Goal: Task Accomplishment & Management: Manage account settings

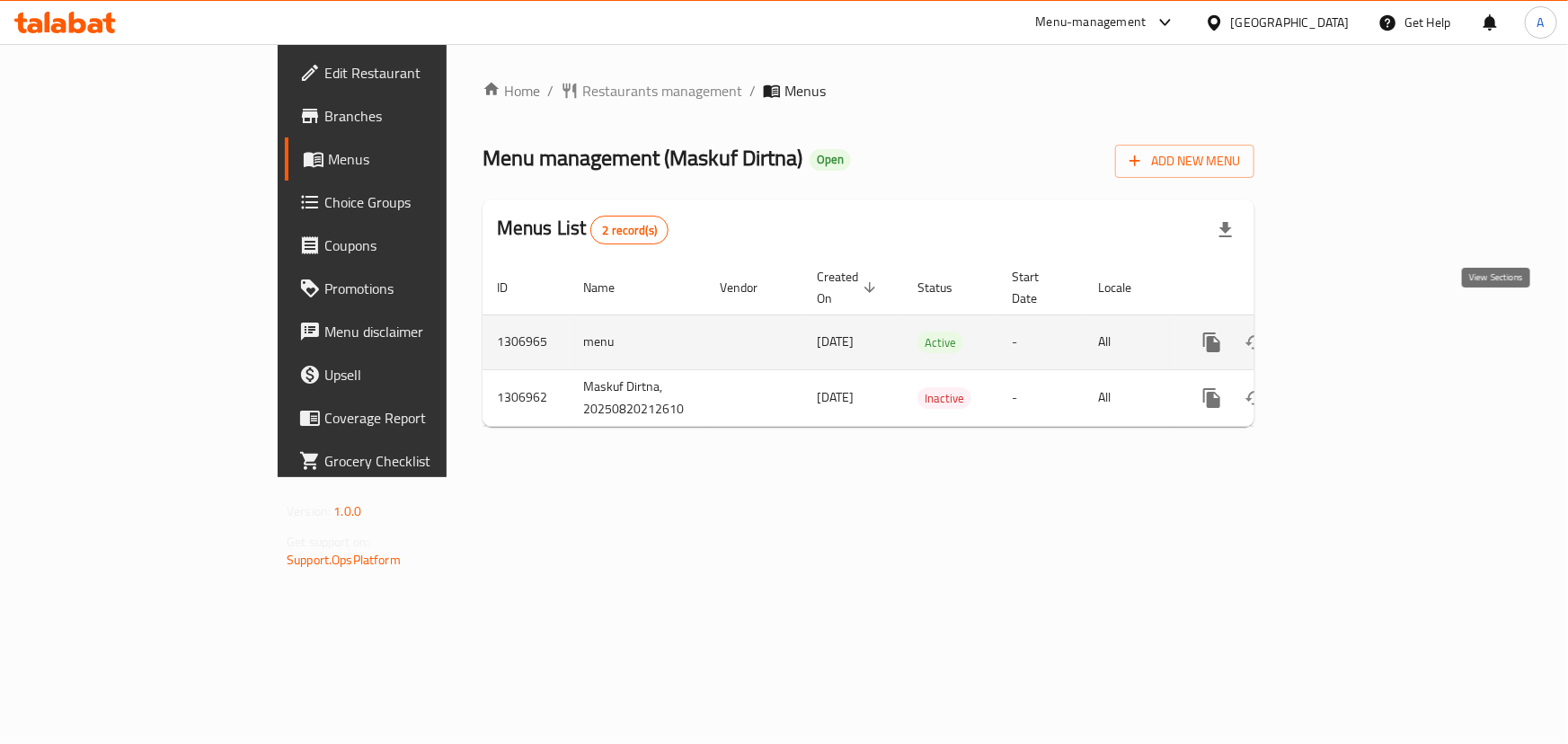
click at [1352, 331] on icon "enhanced table" at bounding box center [1341, 342] width 22 height 22
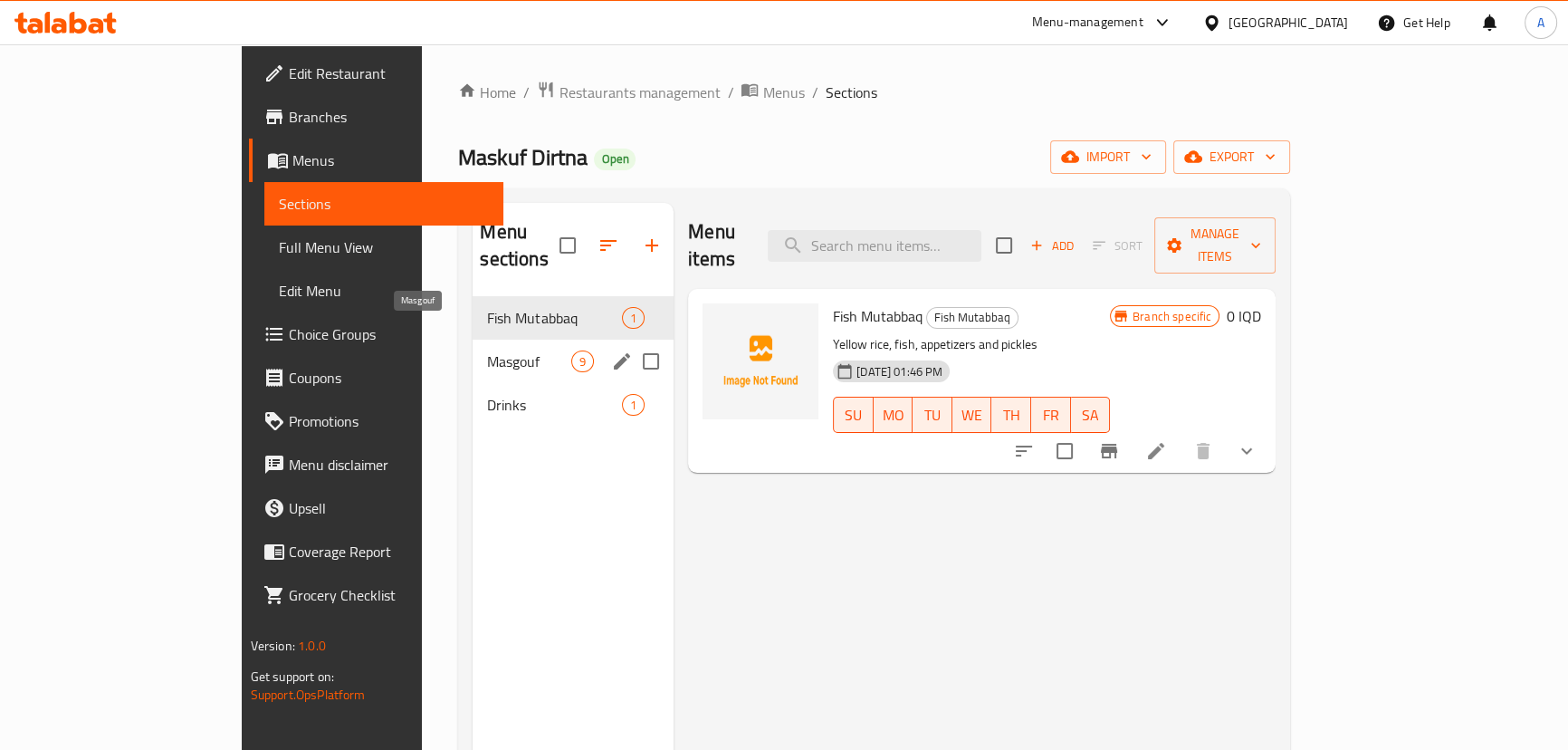
drag, startPoint x: 443, startPoint y: 334, endPoint x: 621, endPoint y: 345, distance: 178.3
click at [487, 350] on span "Masgouf" at bounding box center [529, 361] width 84 height 22
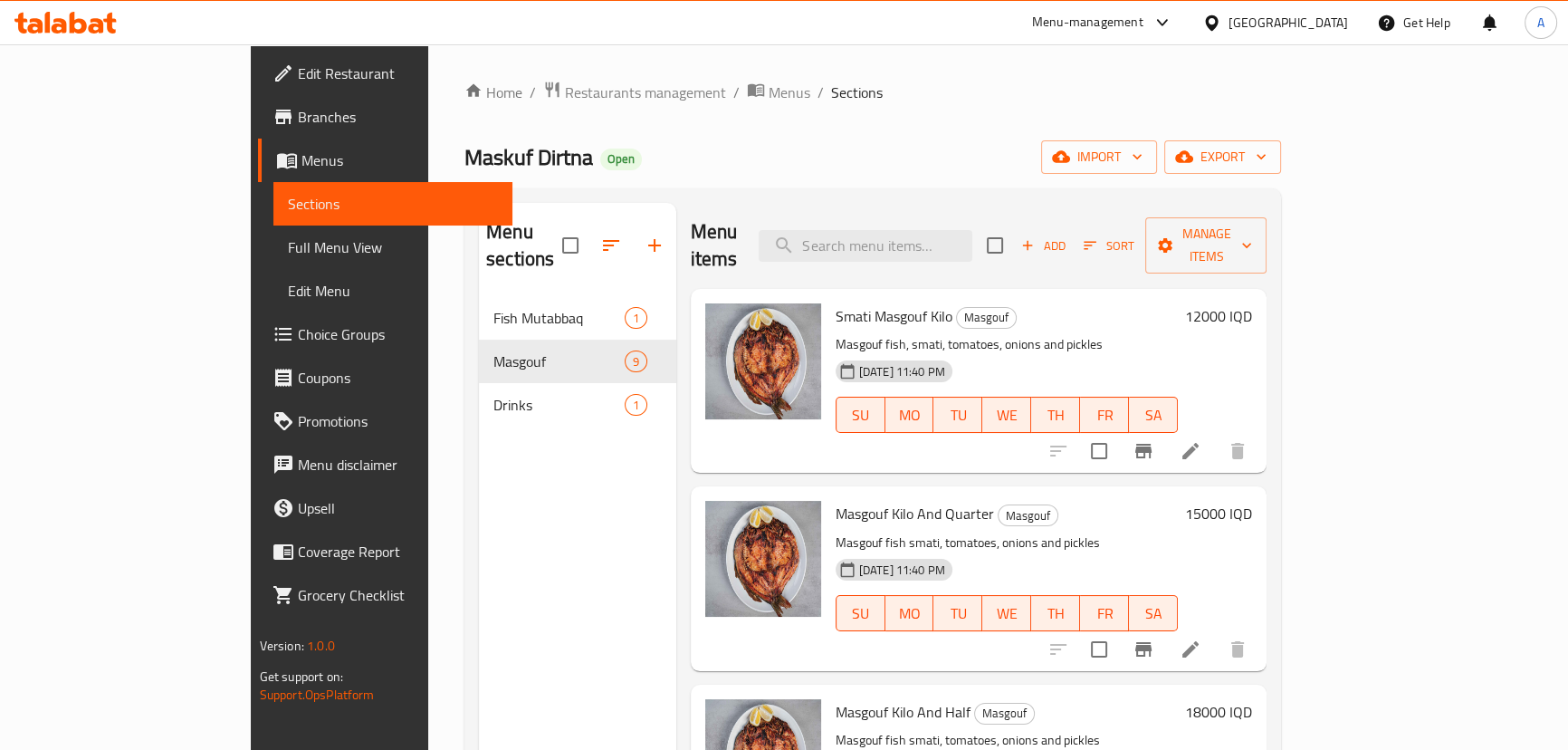
click at [1252, 304] on h6 "12000 IQD" at bounding box center [1219, 316] width 67 height 26
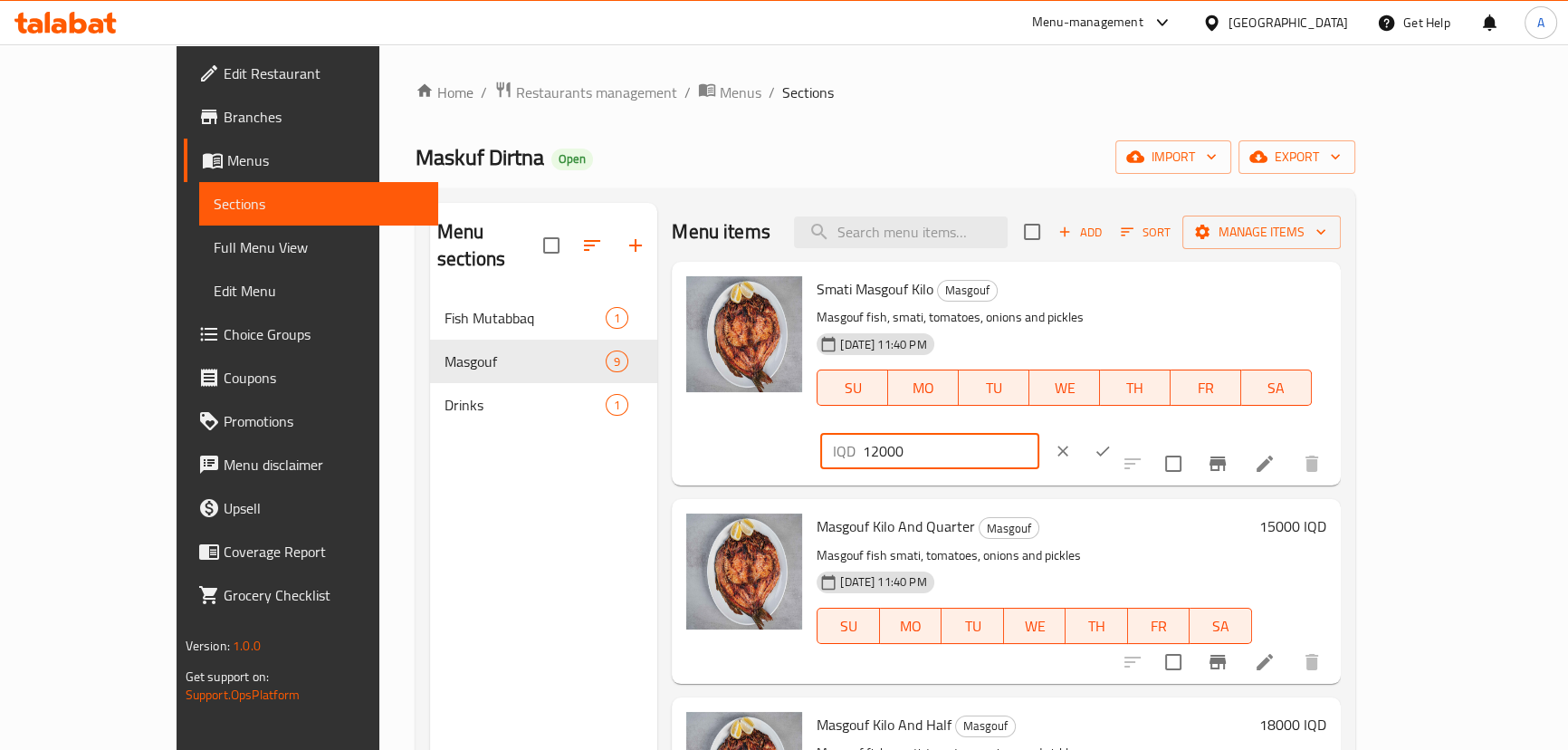
click at [1039, 433] on input "12000" at bounding box center [950, 451] width 176 height 36
type input "11000"
click at [1122, 431] on button "ok" at bounding box center [1103, 451] width 40 height 40
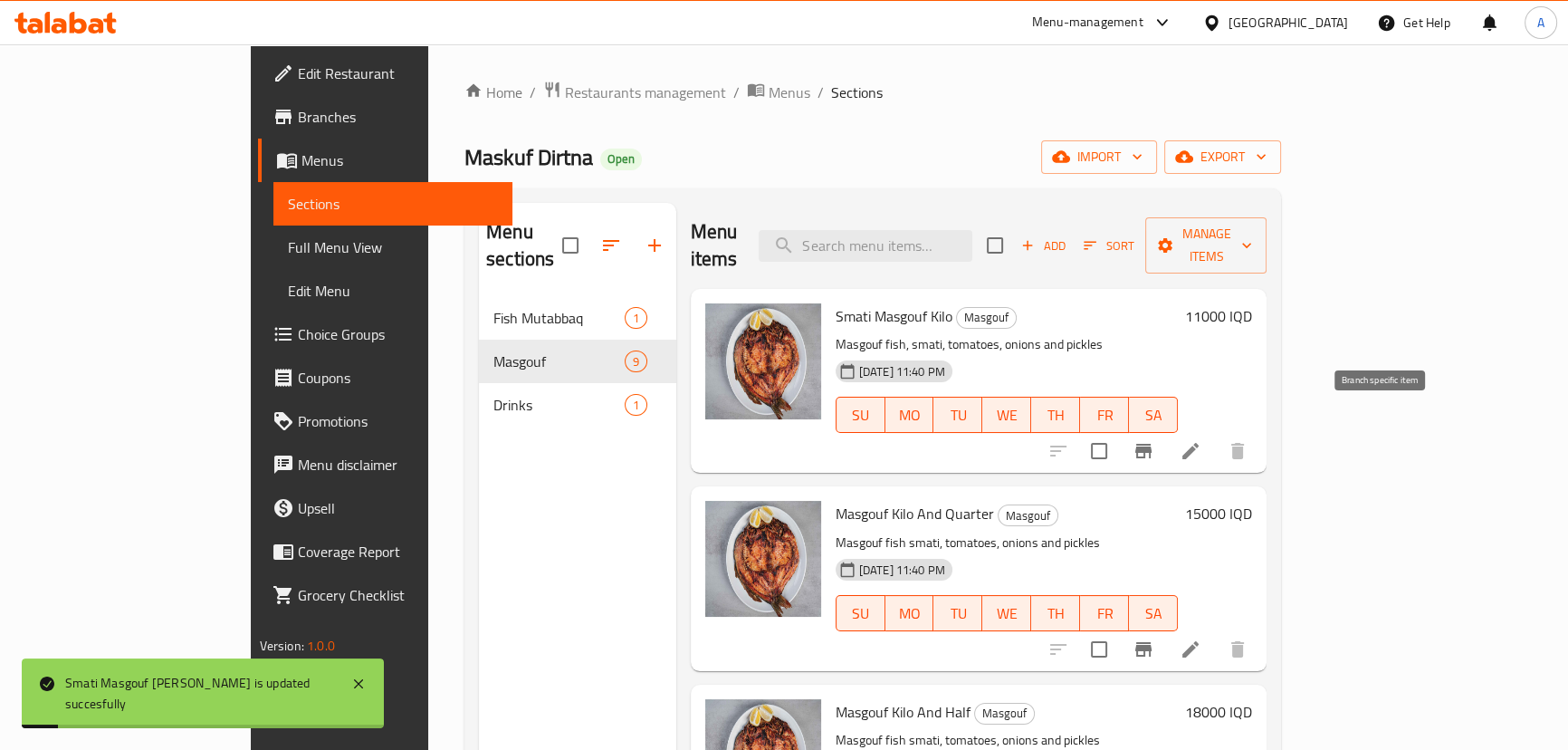
click at [1155, 440] on icon "Branch-specific-item" at bounding box center [1143, 450] width 22 height 22
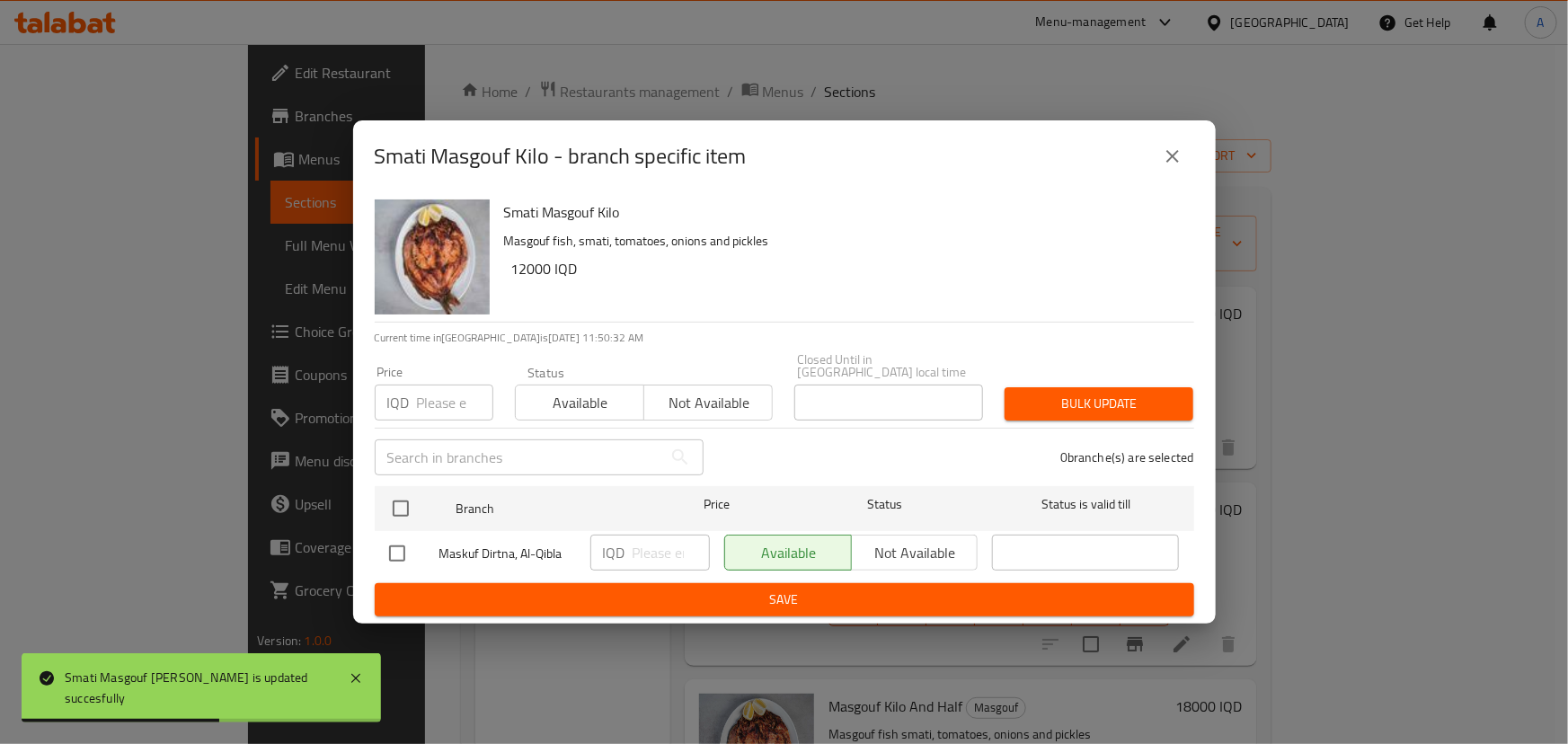
click at [1176, 161] on icon "close" at bounding box center [1172, 156] width 22 height 22
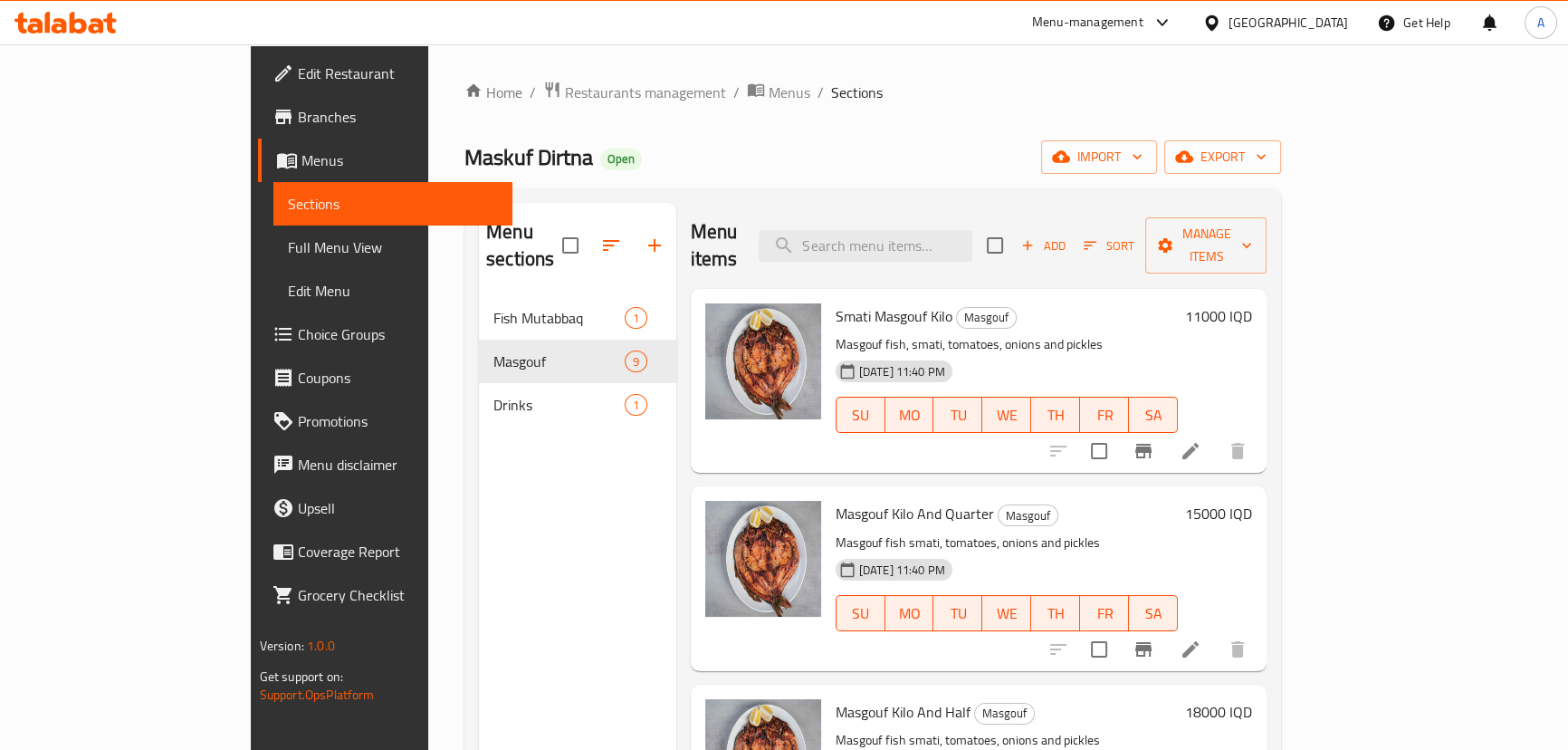
click at [1252, 501] on h6 "15000 IQD" at bounding box center [1219, 513] width 67 height 26
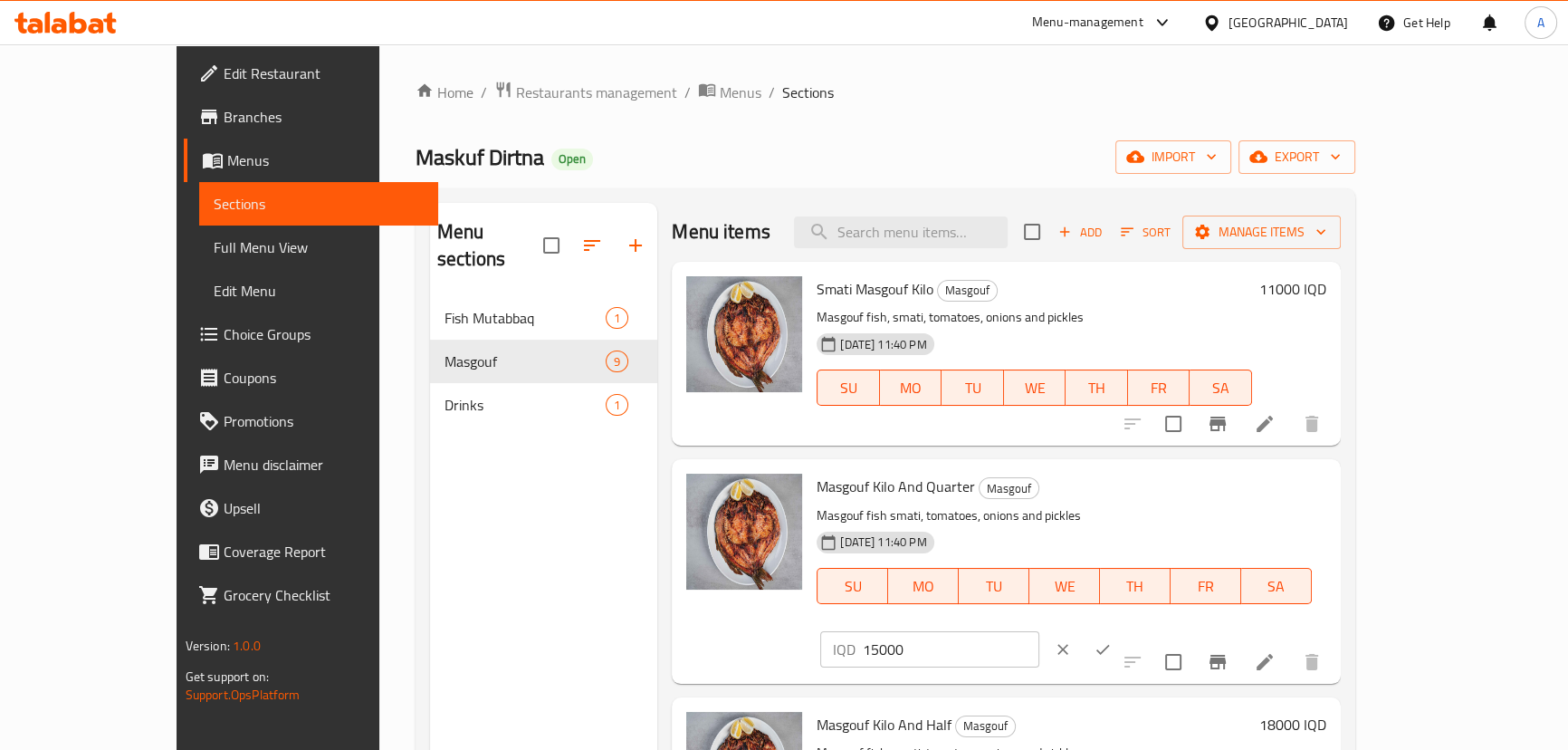
drag, startPoint x: 1260, startPoint y: 497, endPoint x: 1250, endPoint y: 503, distance: 11.7
click at [1039, 631] on input "15000" at bounding box center [950, 649] width 176 height 36
type input "14000"
click at [1112, 640] on icon "ok" at bounding box center [1102, 648] width 18 height 18
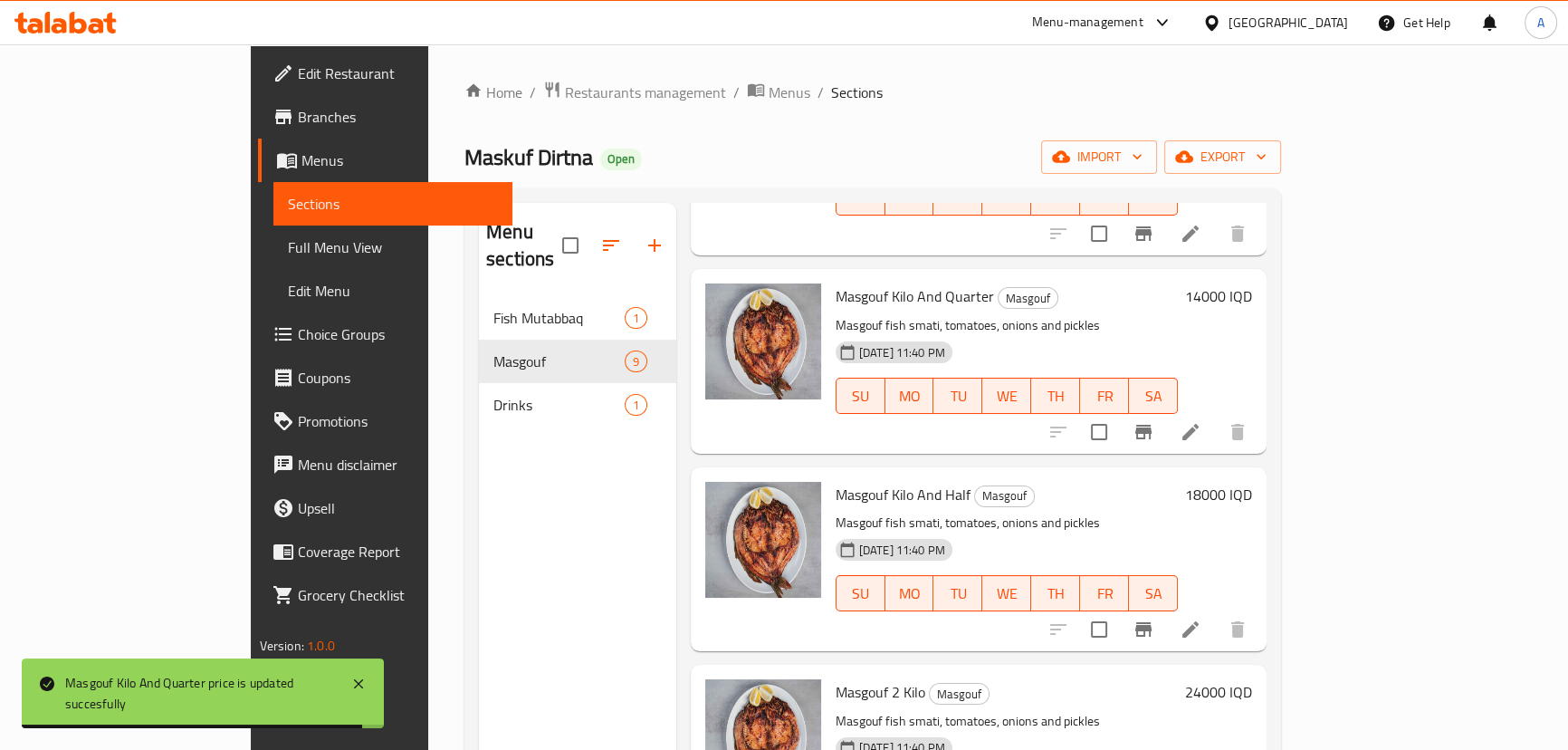
scroll to position [247, 0]
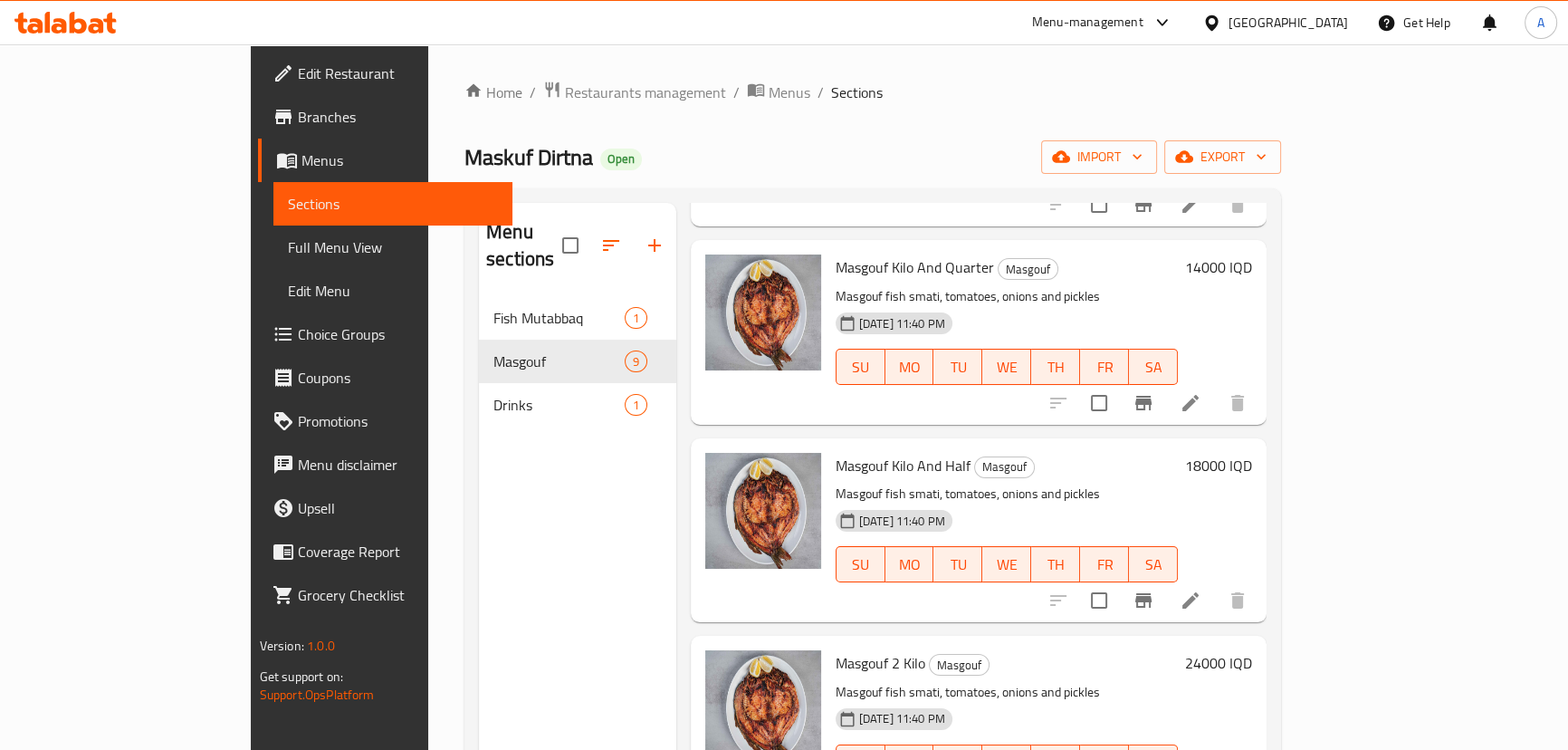
click at [1252, 453] on h6 "18000 IQD" at bounding box center [1219, 465] width 67 height 26
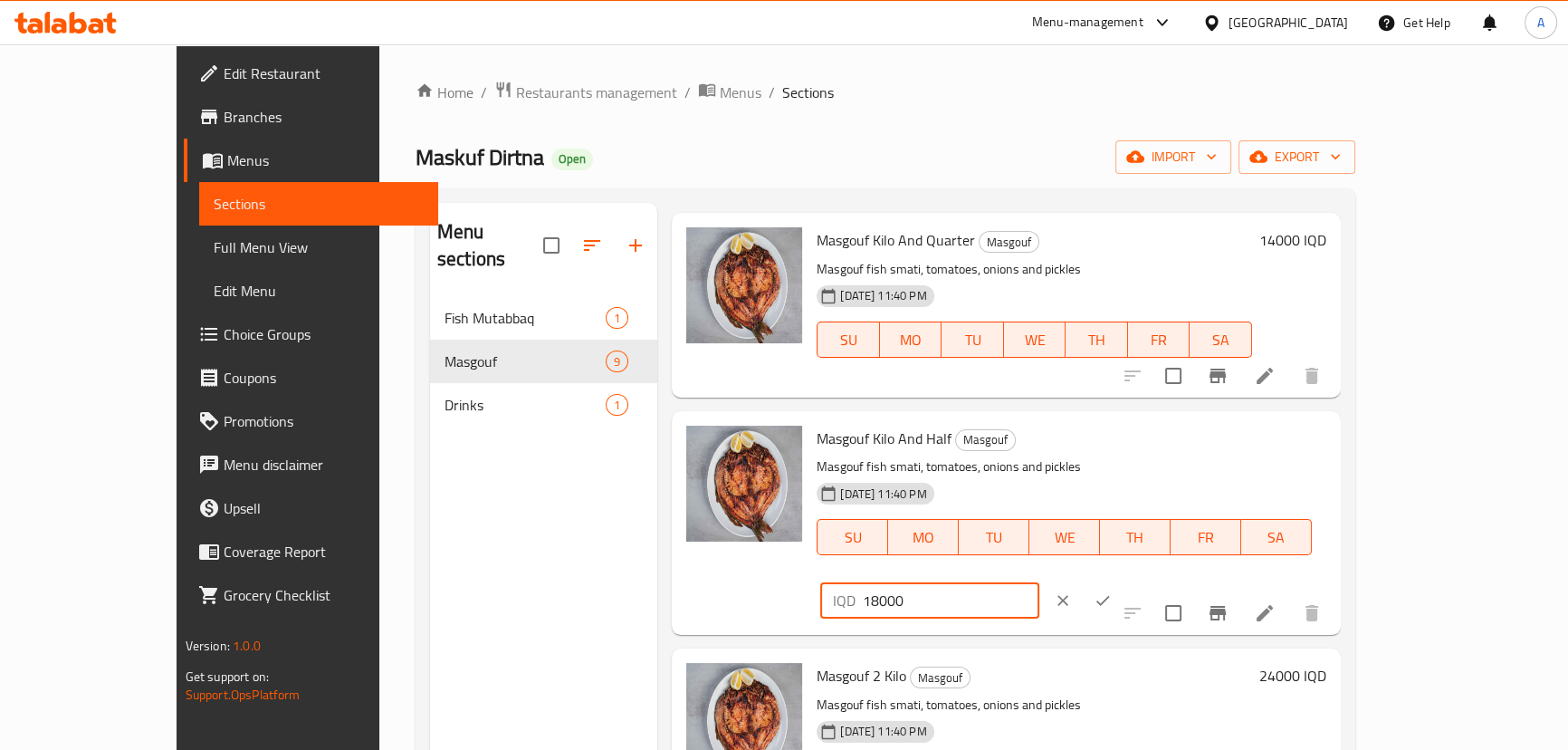
click at [1039, 582] on input "18000" at bounding box center [950, 601] width 176 height 36
type input "17000"
click at [1112, 591] on icon "ok" at bounding box center [1102, 600] width 18 height 18
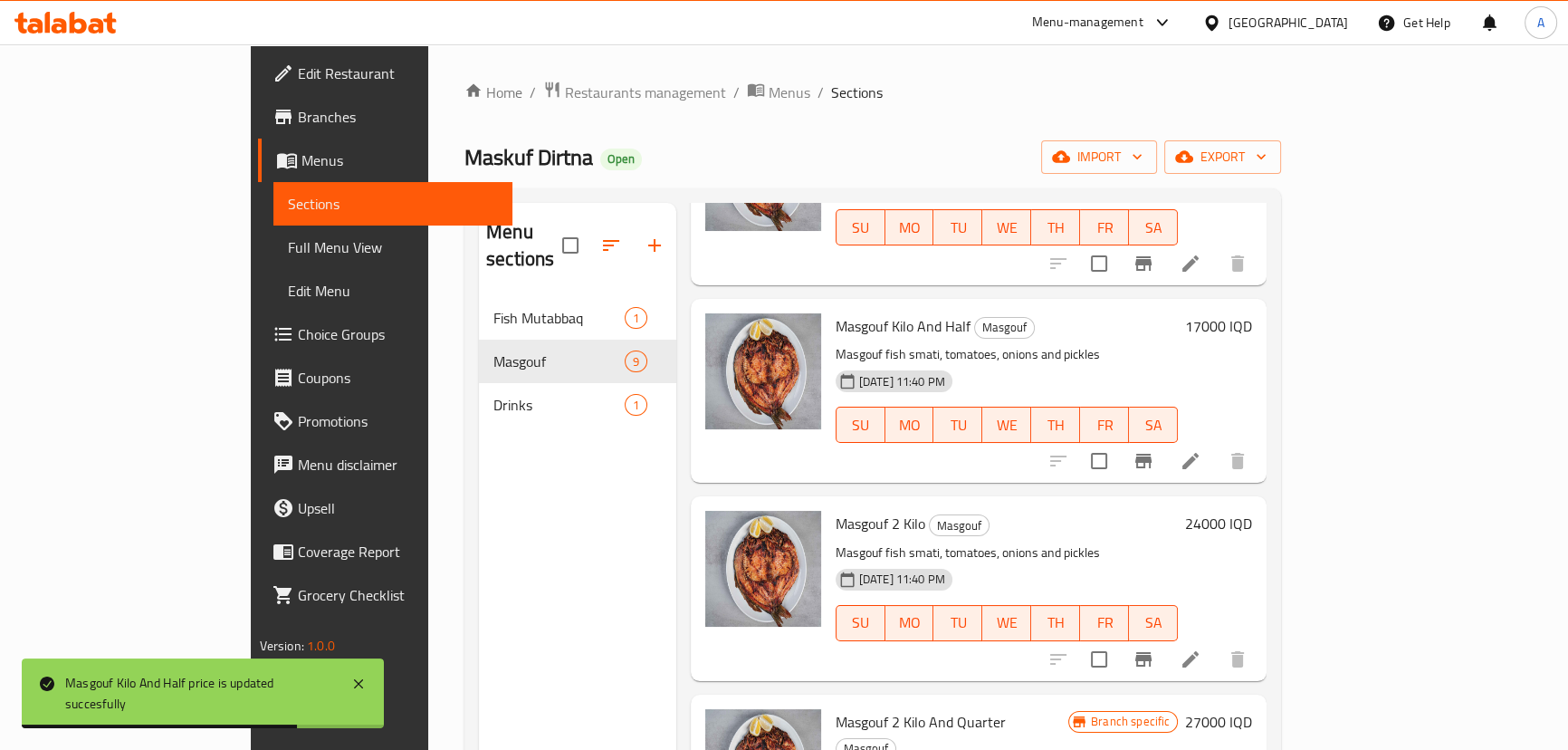
scroll to position [411, 0]
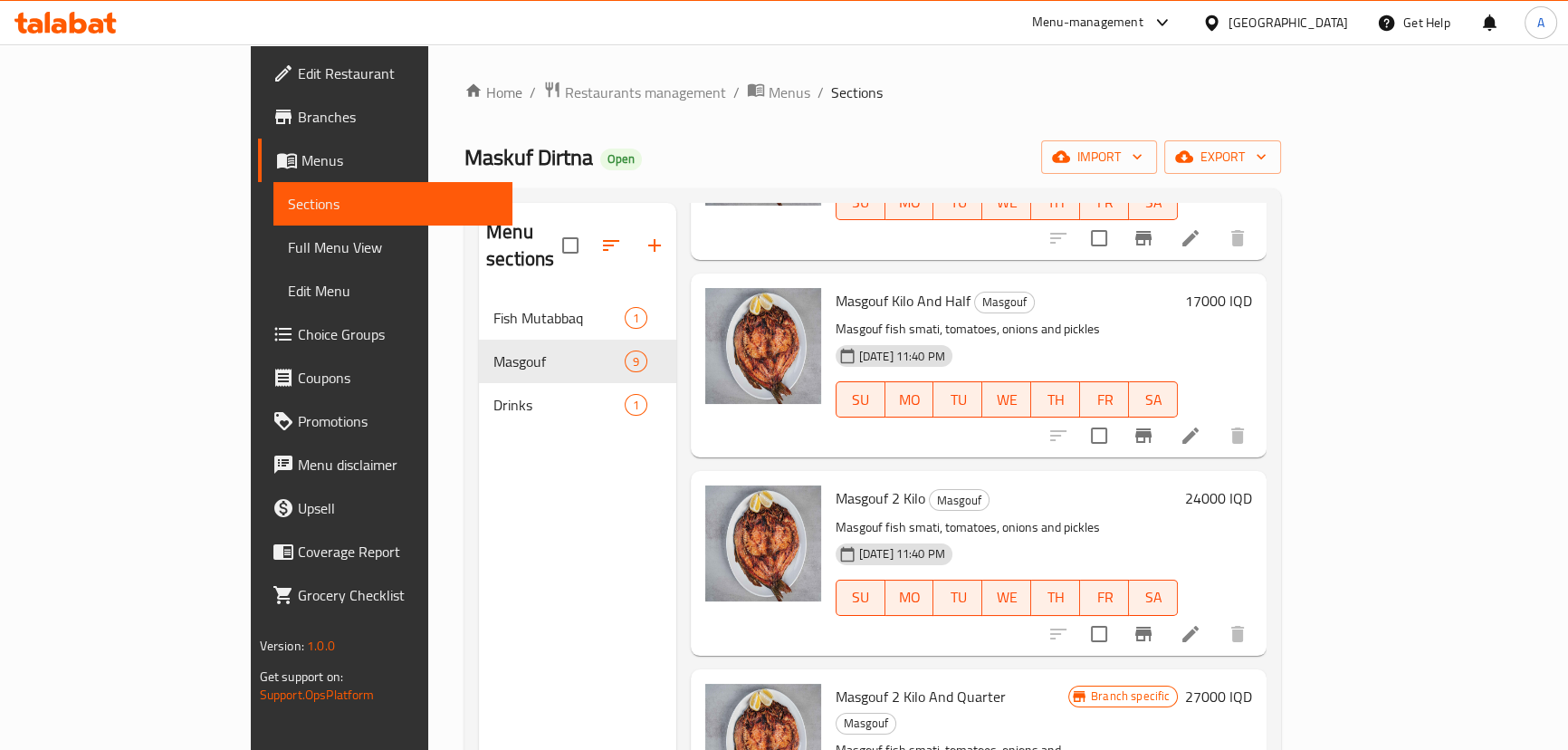
click at [1252, 485] on h6 "24000 IQD" at bounding box center [1219, 498] width 67 height 26
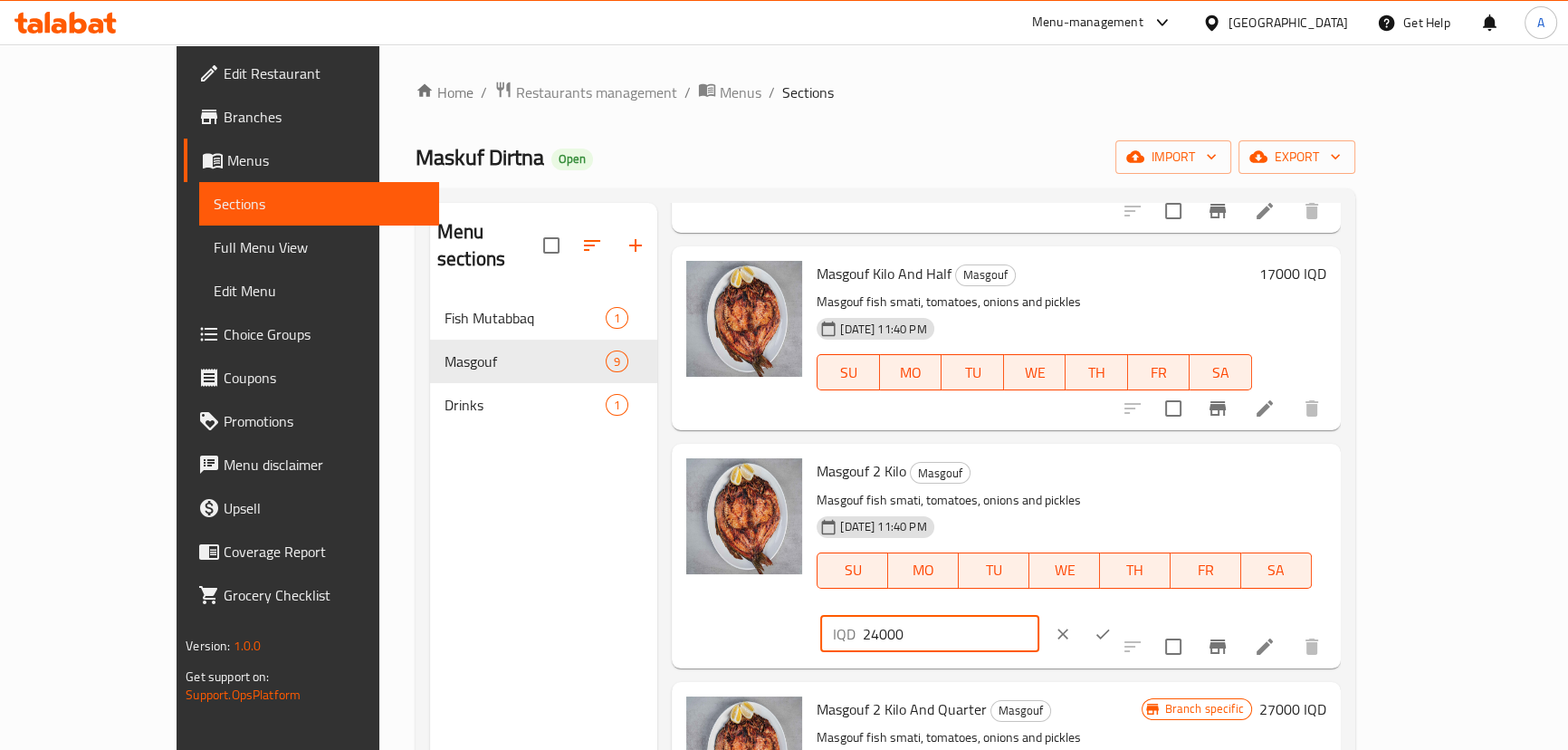
drag, startPoint x: 1259, startPoint y: 482, endPoint x: 1250, endPoint y: 498, distance: 18.4
click at [1148, 614] on div "IQD 24000 ​" at bounding box center [984, 634] width 327 height 40
type input "22000"
click at [1112, 624] on icon "ok" at bounding box center [1102, 633] width 18 height 18
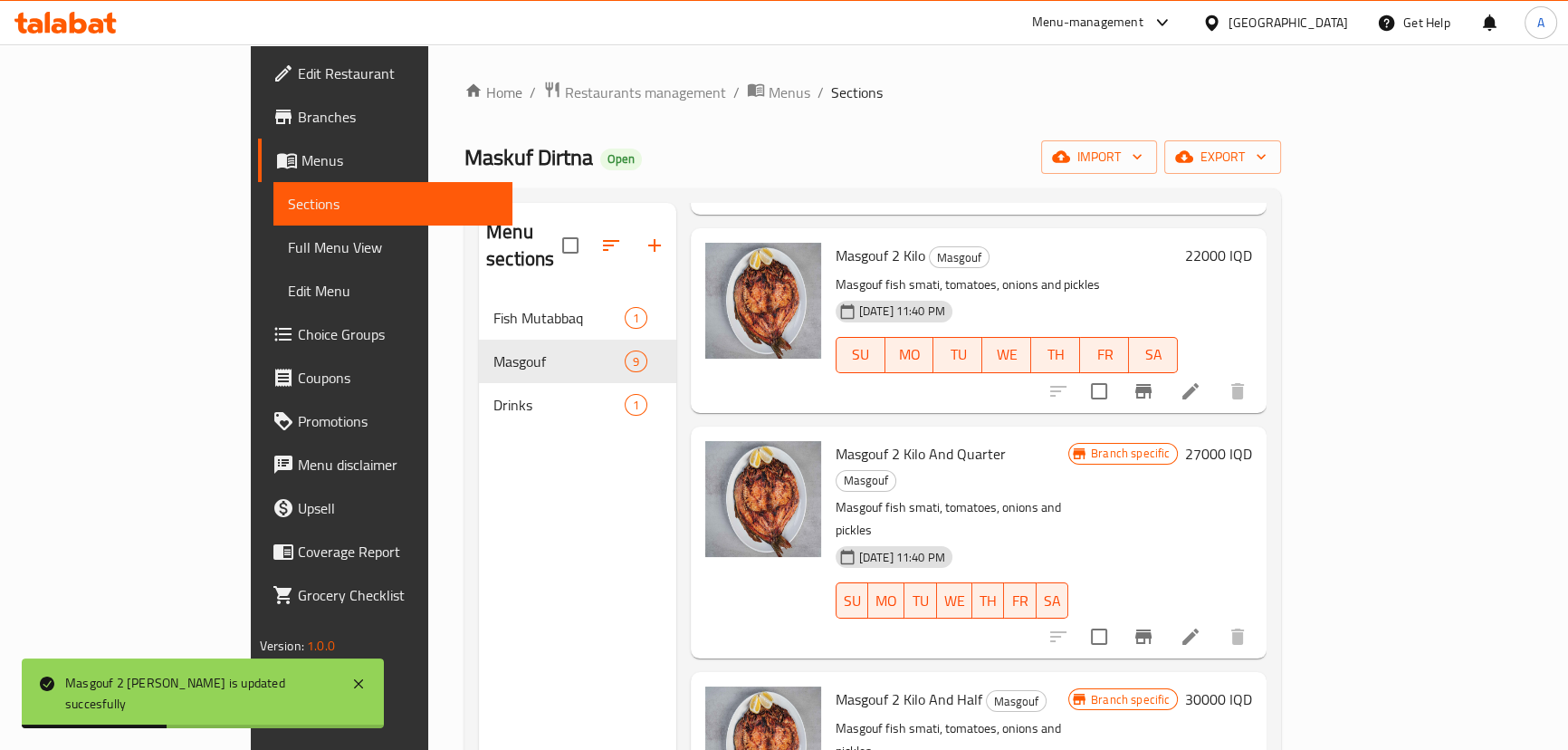
scroll to position [658, 0]
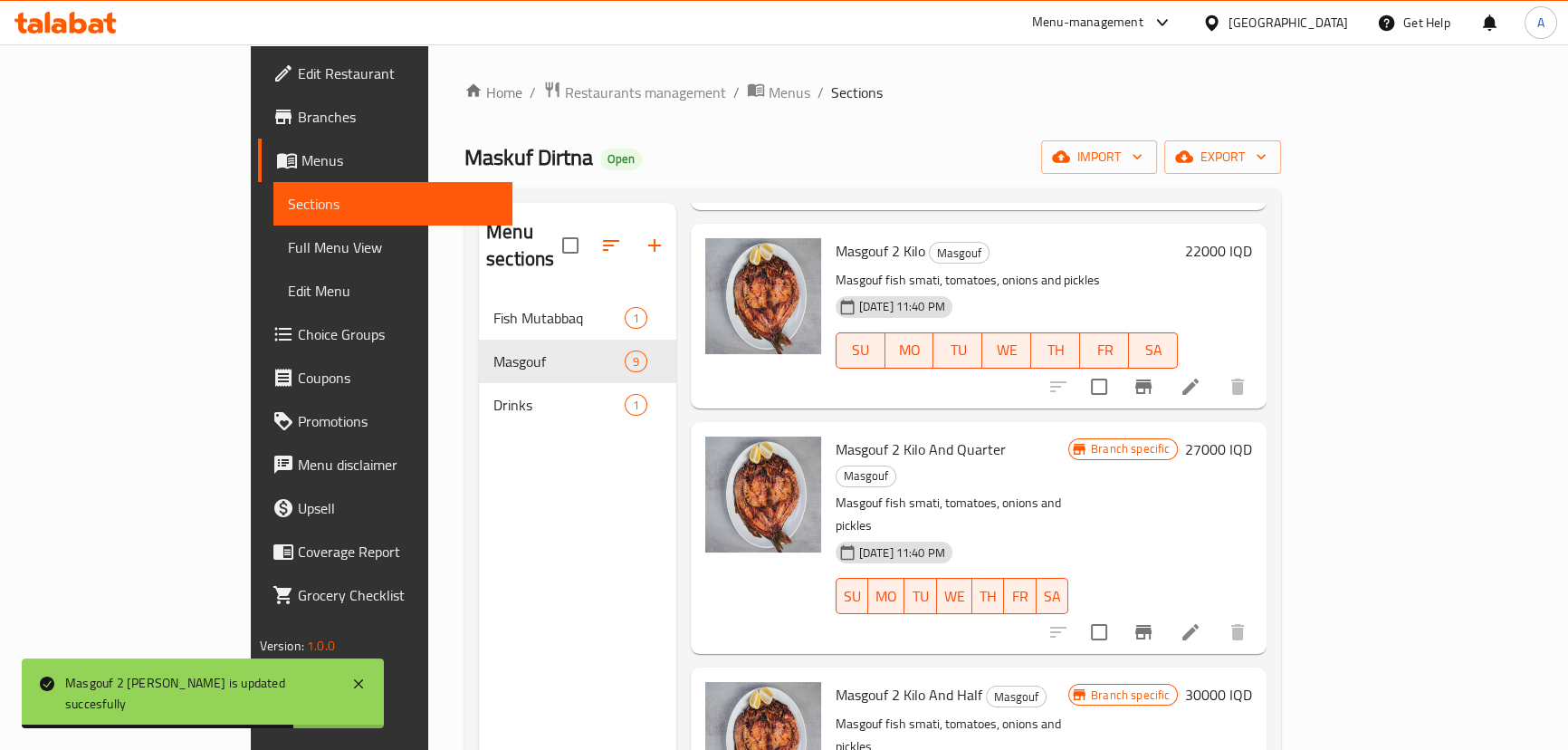
click at [1252, 436] on h6 "27000 IQD" at bounding box center [1219, 448] width 67 height 26
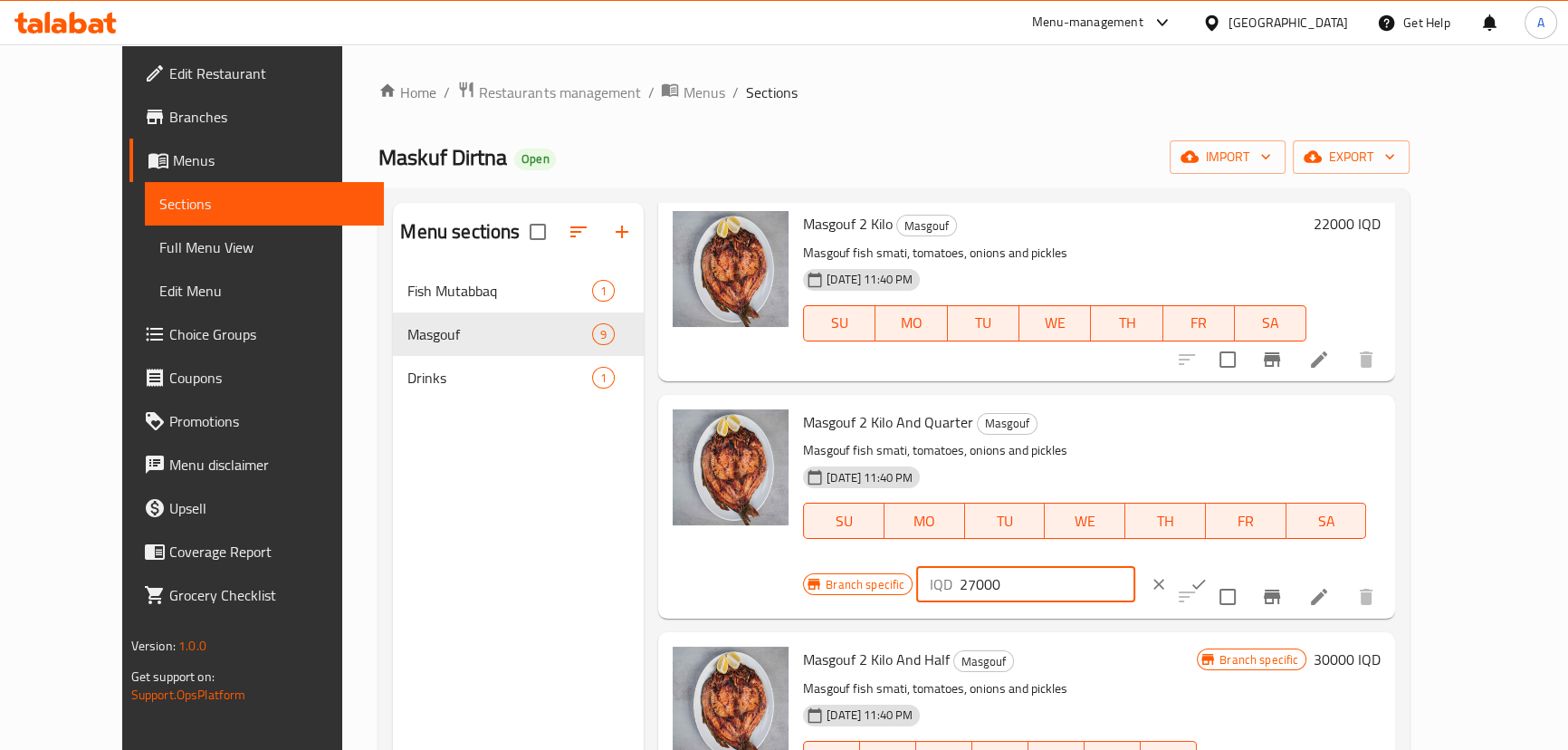
drag, startPoint x: 1260, startPoint y: 434, endPoint x: 1253, endPoint y: 443, distance: 11.4
click at [1135, 565] on input "27000" at bounding box center [1046, 583] width 176 height 36
type input "25000"
click at [1208, 575] on icon "ok" at bounding box center [1199, 583] width 18 height 18
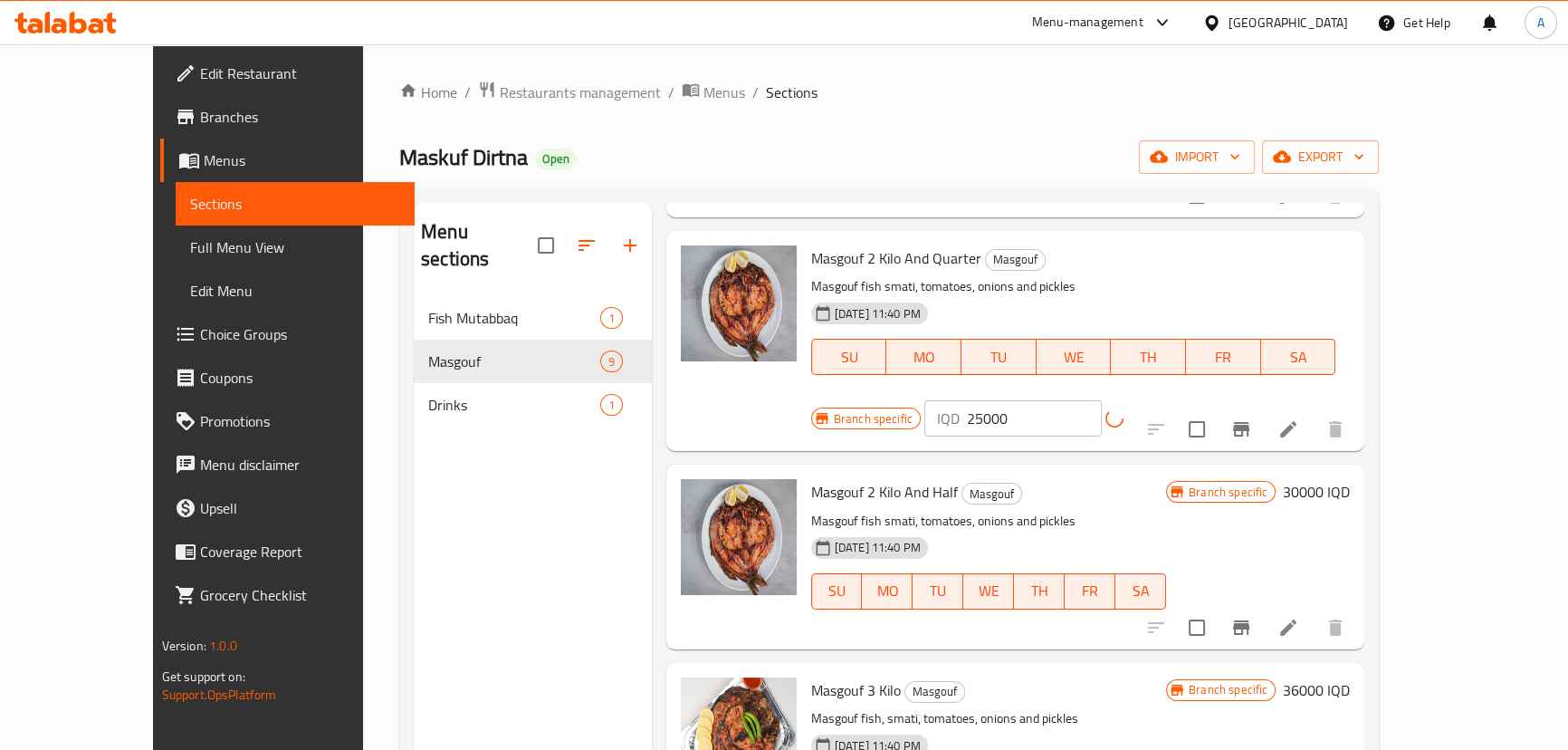
scroll to position [823, 0]
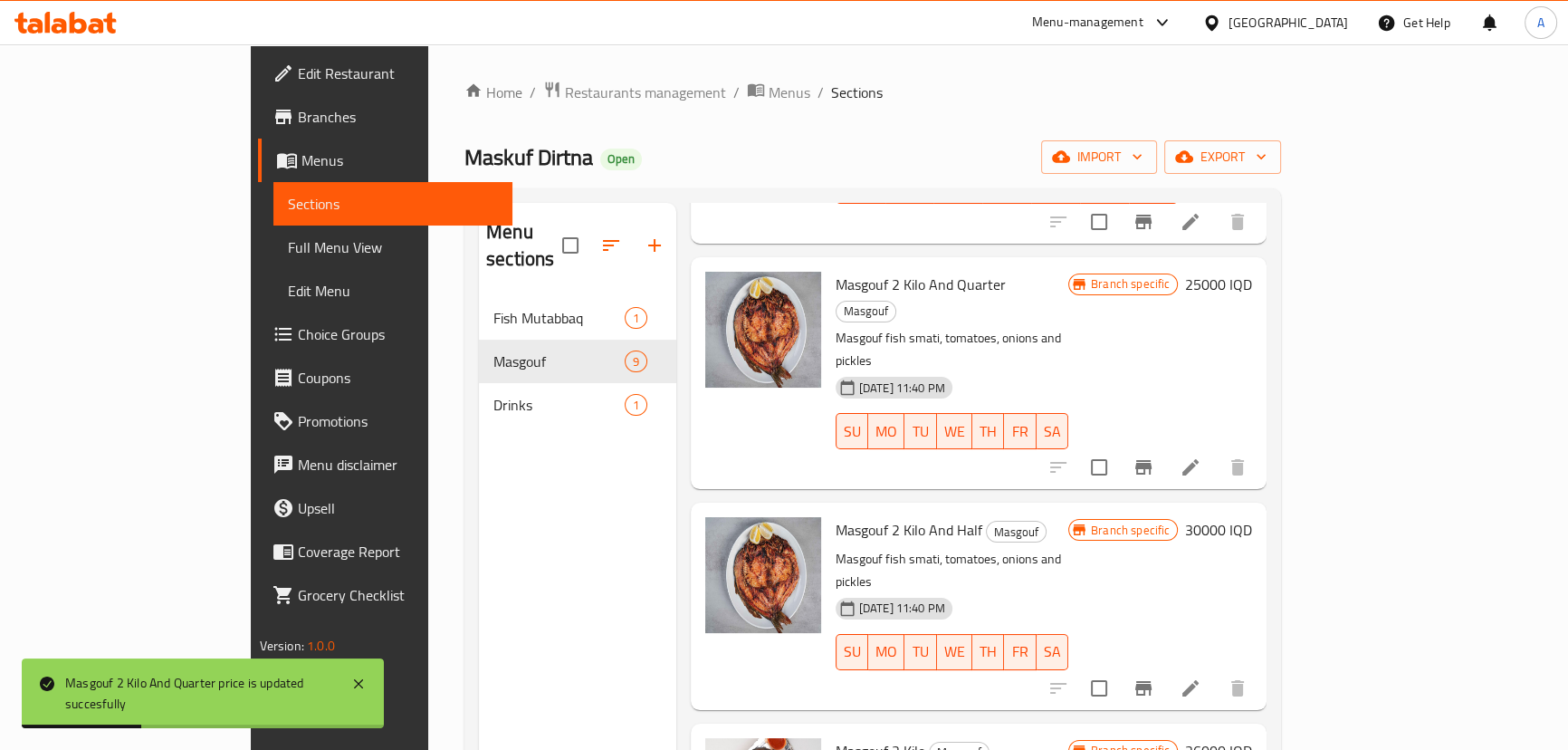
click at [1252, 517] on h6 "30000 IQD" at bounding box center [1219, 529] width 67 height 26
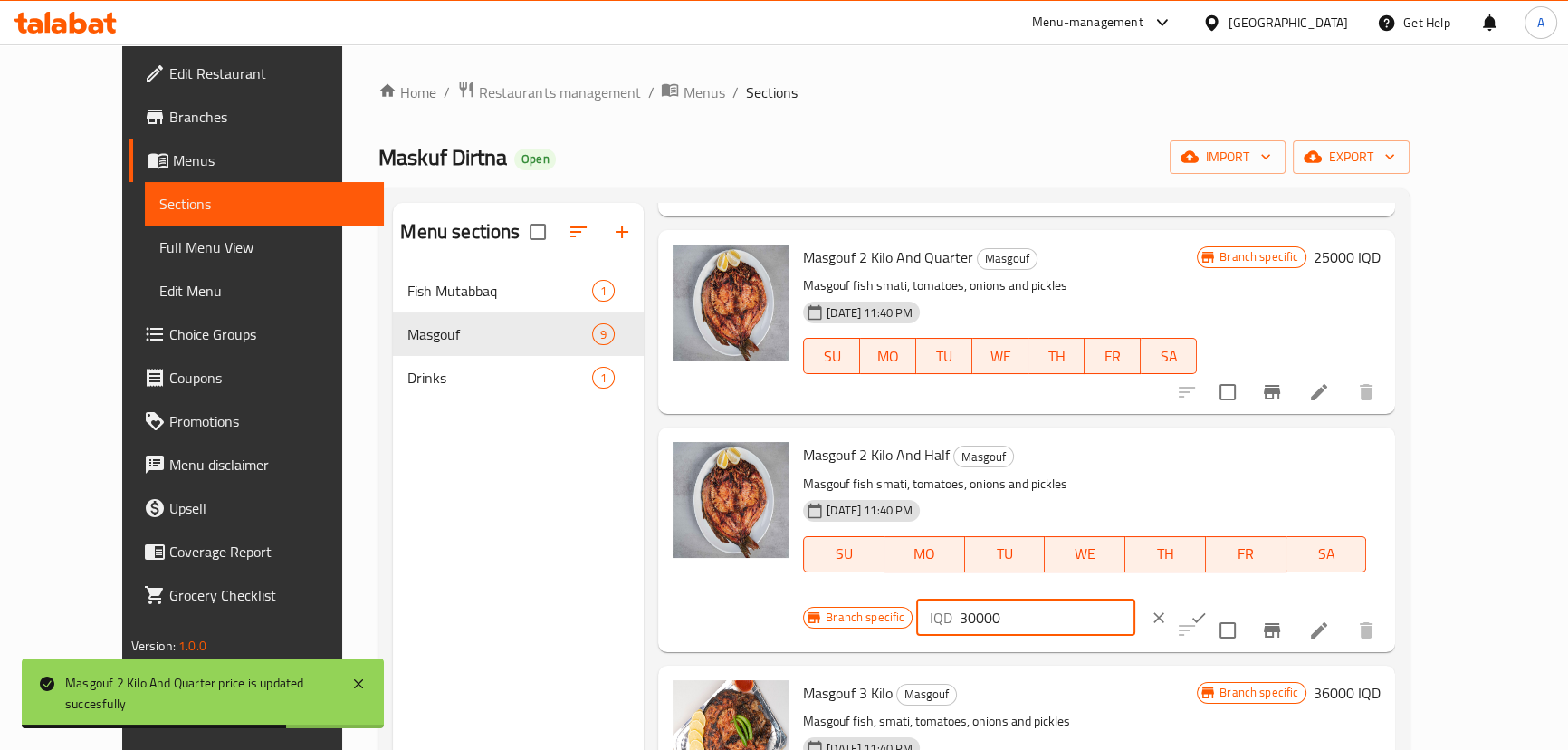
drag, startPoint x: 1260, startPoint y: 466, endPoint x: 1229, endPoint y: 474, distance: 32.0
click at [1135, 600] on div "IQD 30000 ​" at bounding box center [1025, 618] width 218 height 36
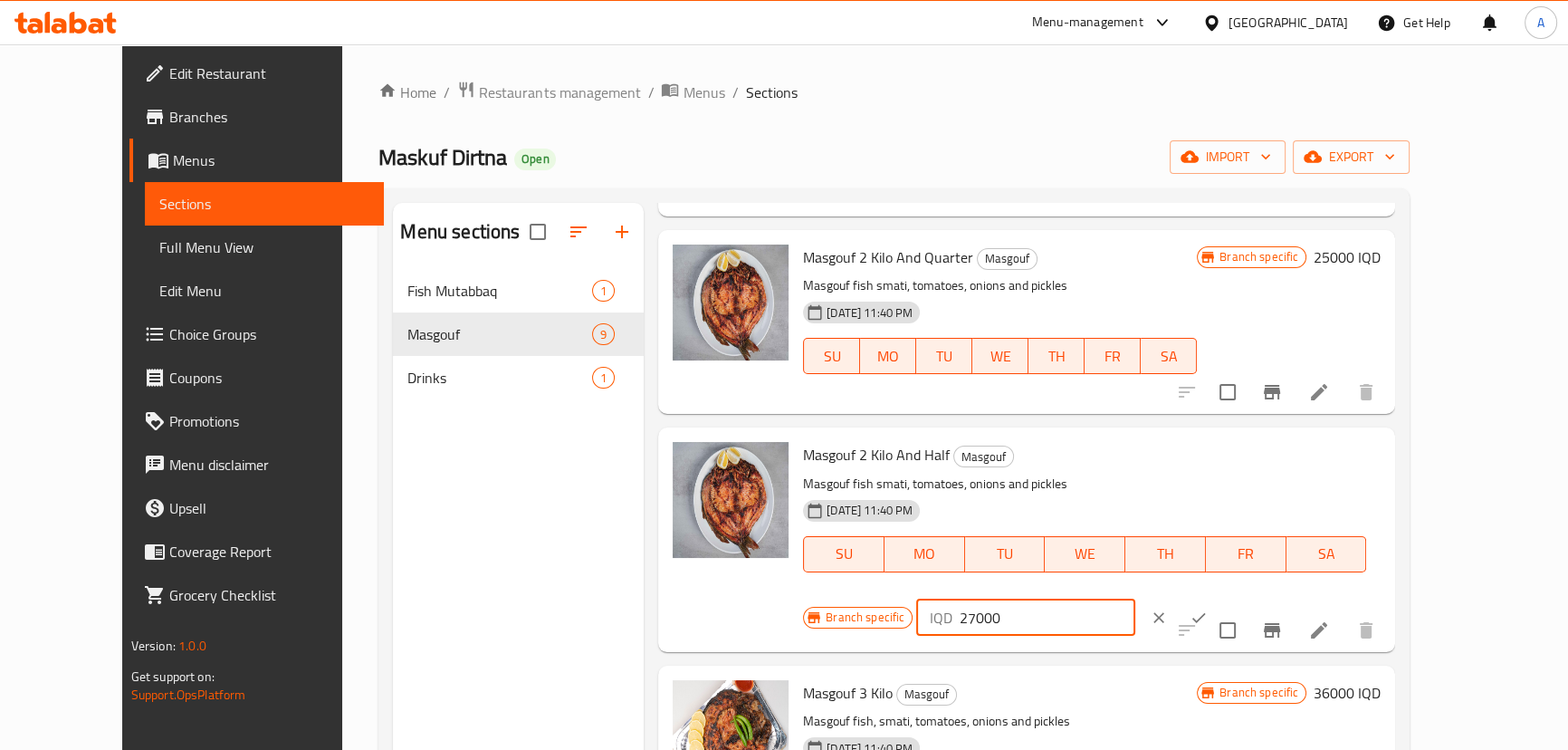
type input "27000"
click at [1219, 598] on button "ok" at bounding box center [1199, 618] width 40 height 40
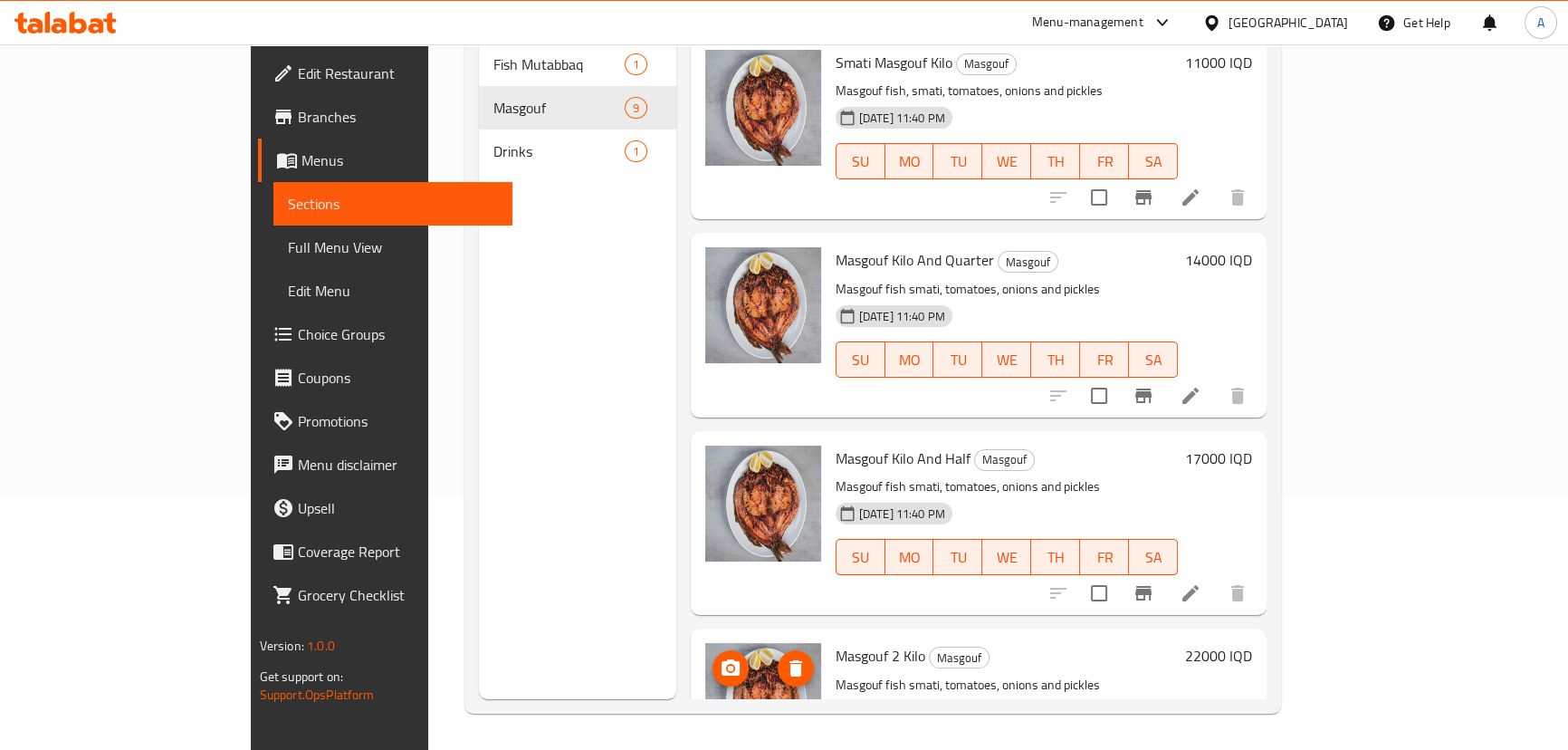
scroll to position [0, 0]
click at [493, 140] on span "Drinks" at bounding box center [558, 150] width 130 height 22
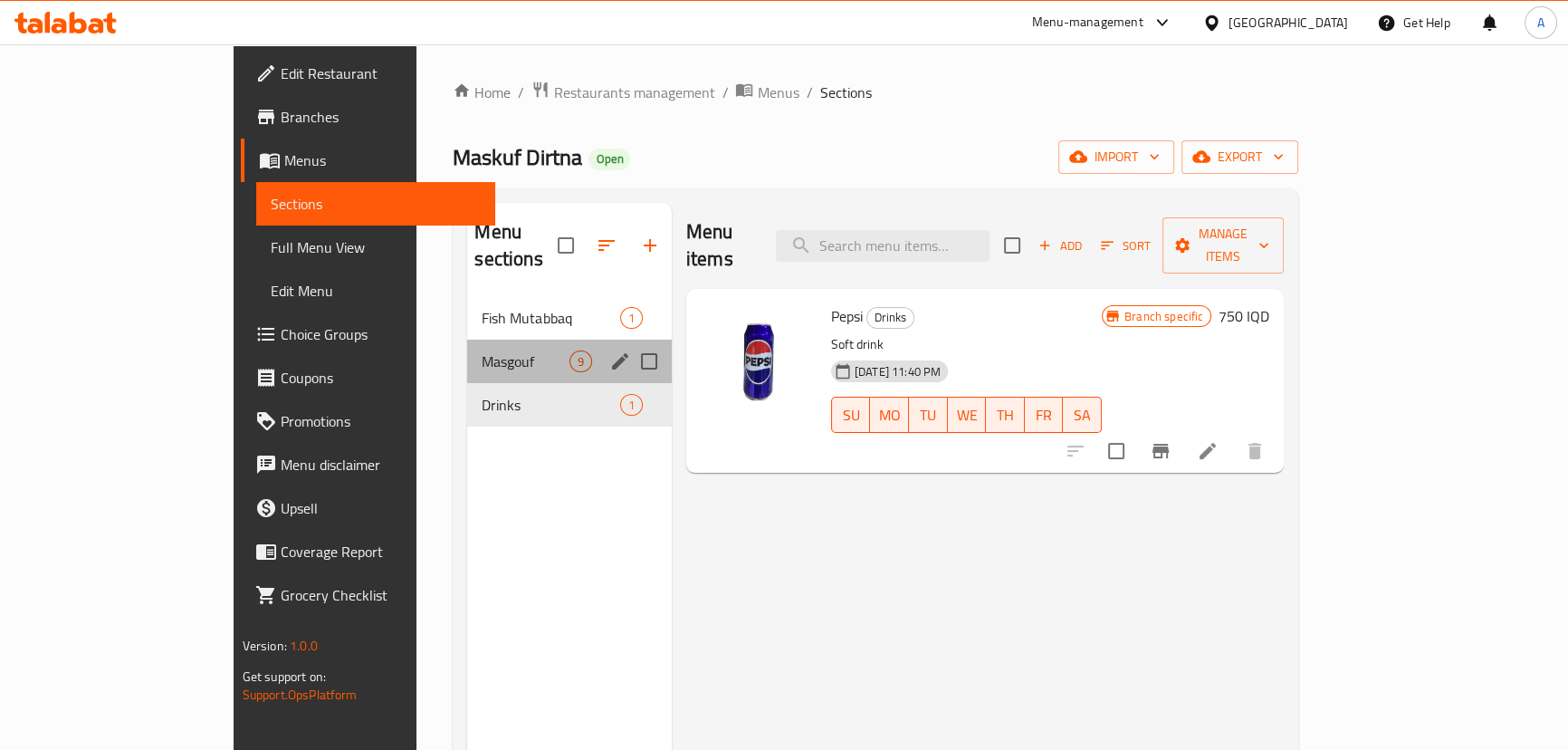
click at [467, 340] on div "Masgouf 9" at bounding box center [569, 362] width 204 height 44
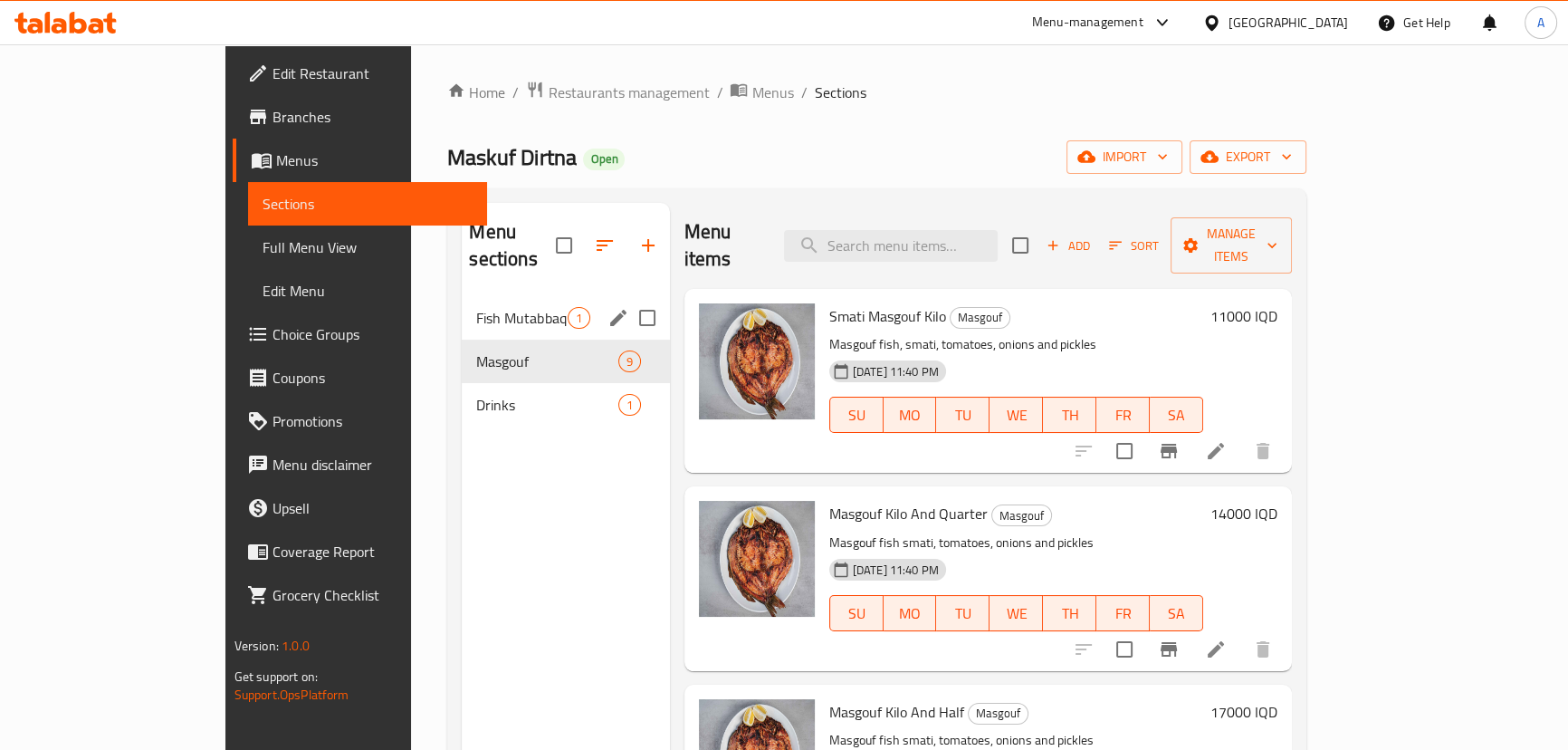
click at [464, 305] on div "Fish Mutabbaq 1" at bounding box center [566, 318] width 208 height 44
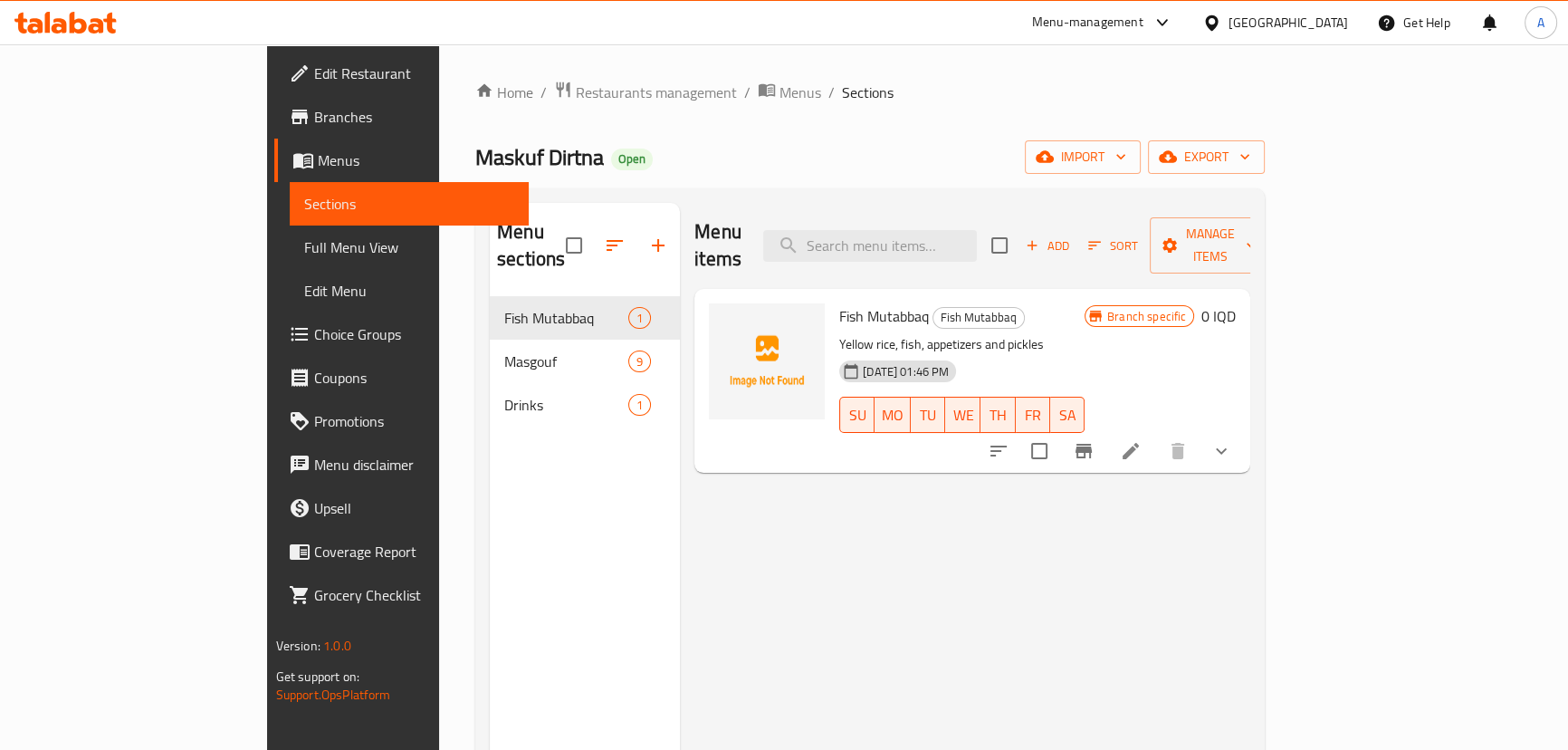
click at [1141, 440] on icon at bounding box center [1131, 450] width 22 height 22
